Goal: Obtain resource: Download file/media

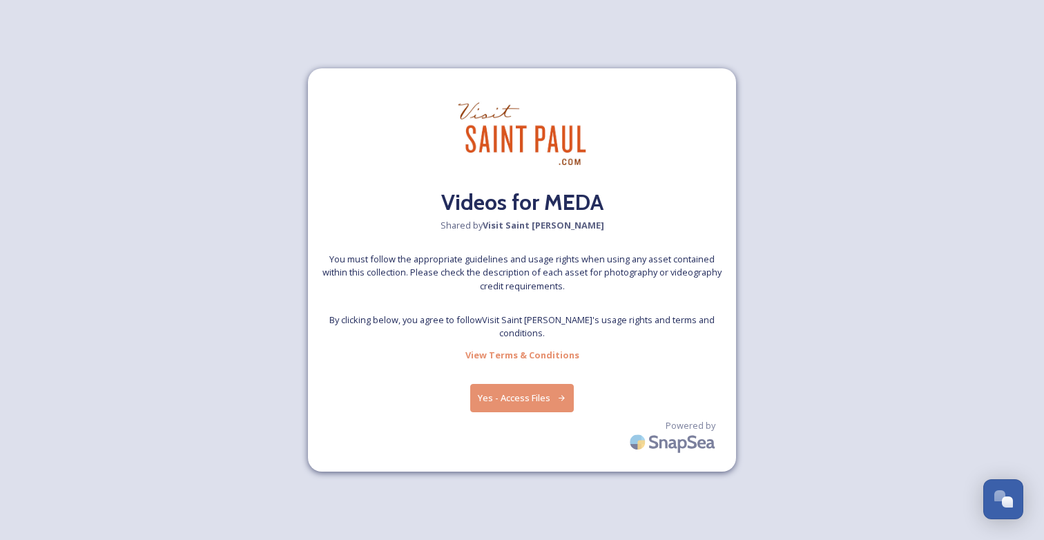
click at [517, 401] on button "Yes - Access Files" at bounding box center [522, 398] width 104 height 28
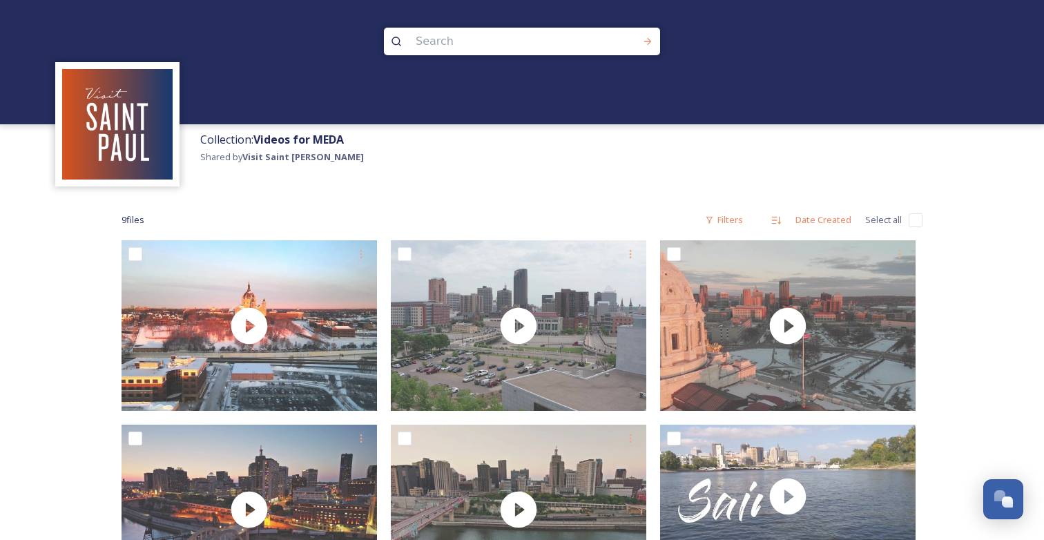
click at [919, 215] on input "checkbox" at bounding box center [916, 220] width 14 height 14
checkbox input "true"
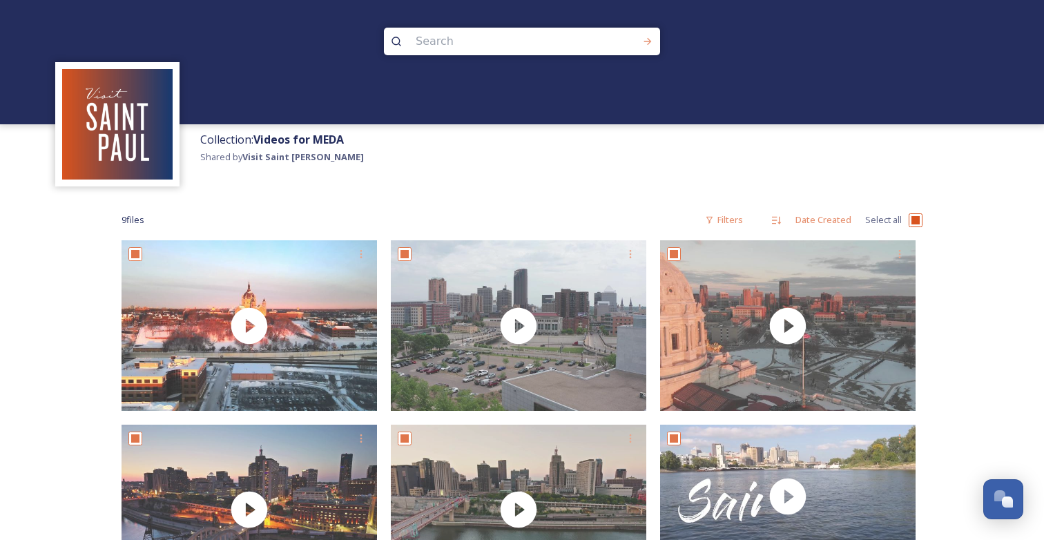
checkbox input "true"
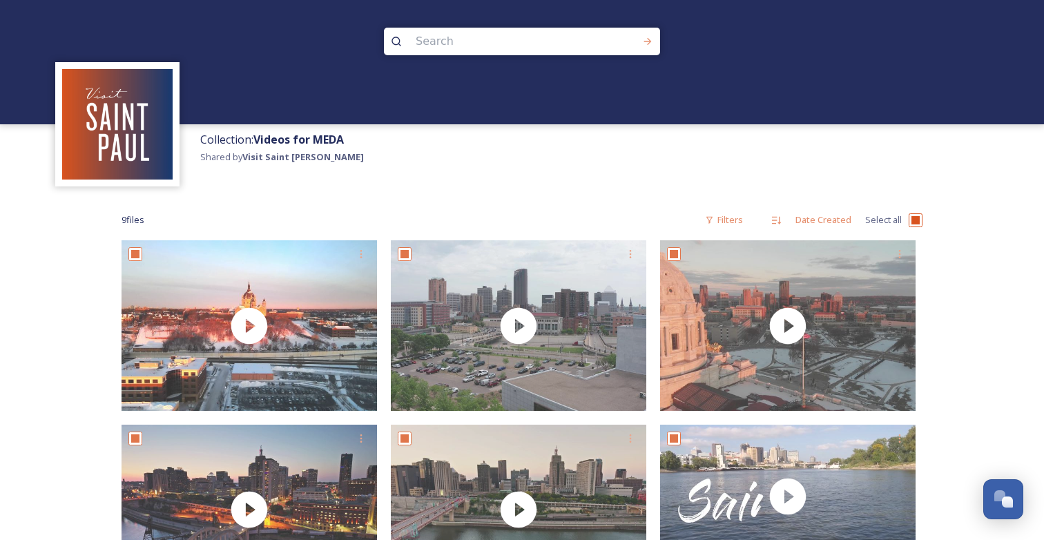
checkbox input "true"
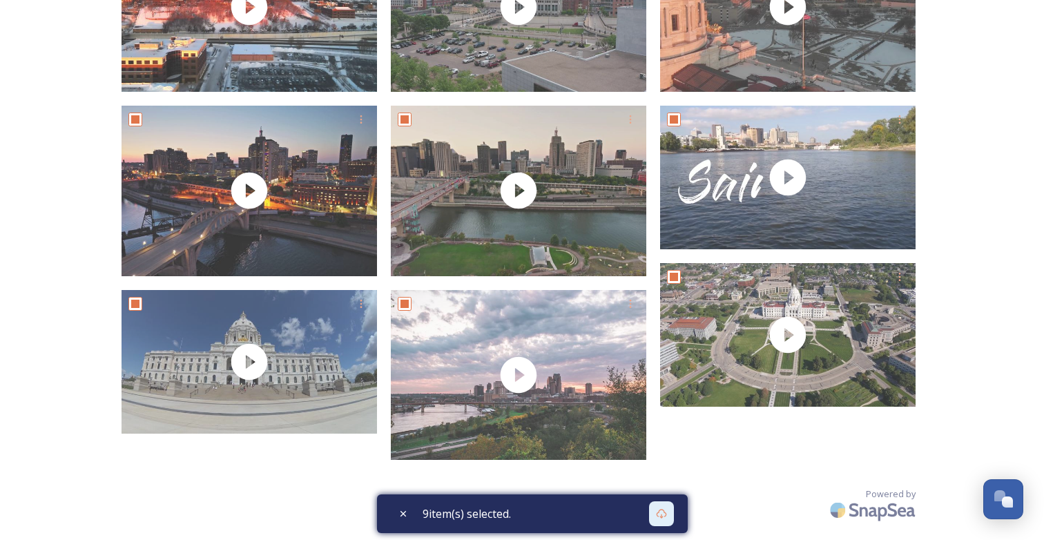
scroll to position [318, 0]
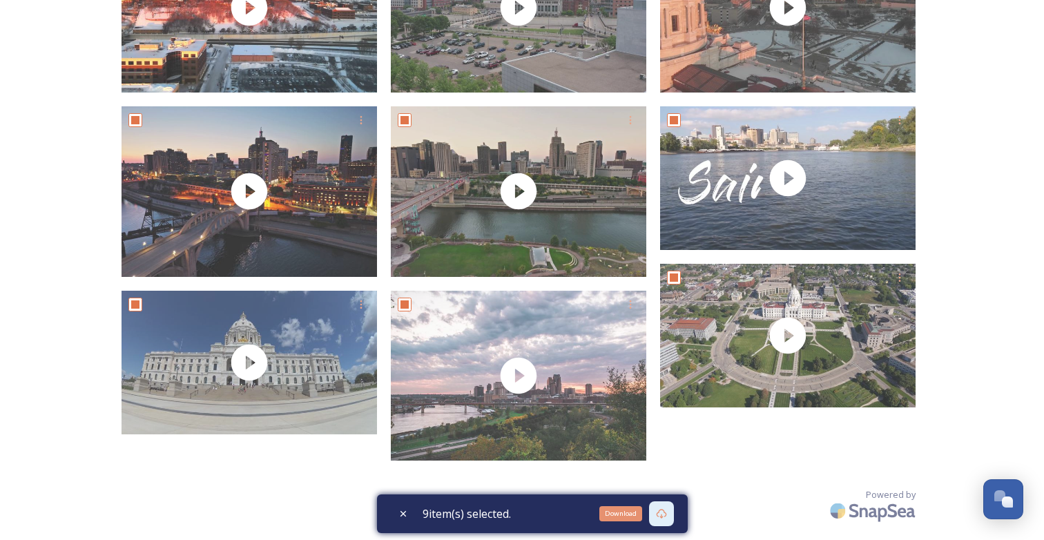
click at [661, 511] on icon at bounding box center [661, 513] width 11 height 11
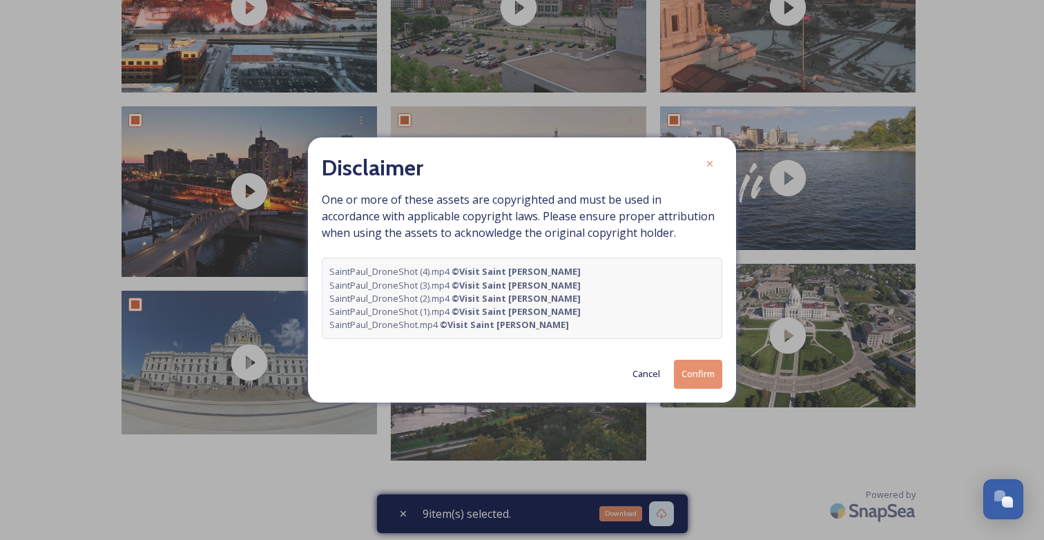
click at [683, 379] on button "Confirm" at bounding box center [698, 374] width 48 height 28
